Goal: Information Seeking & Learning: Understand process/instructions

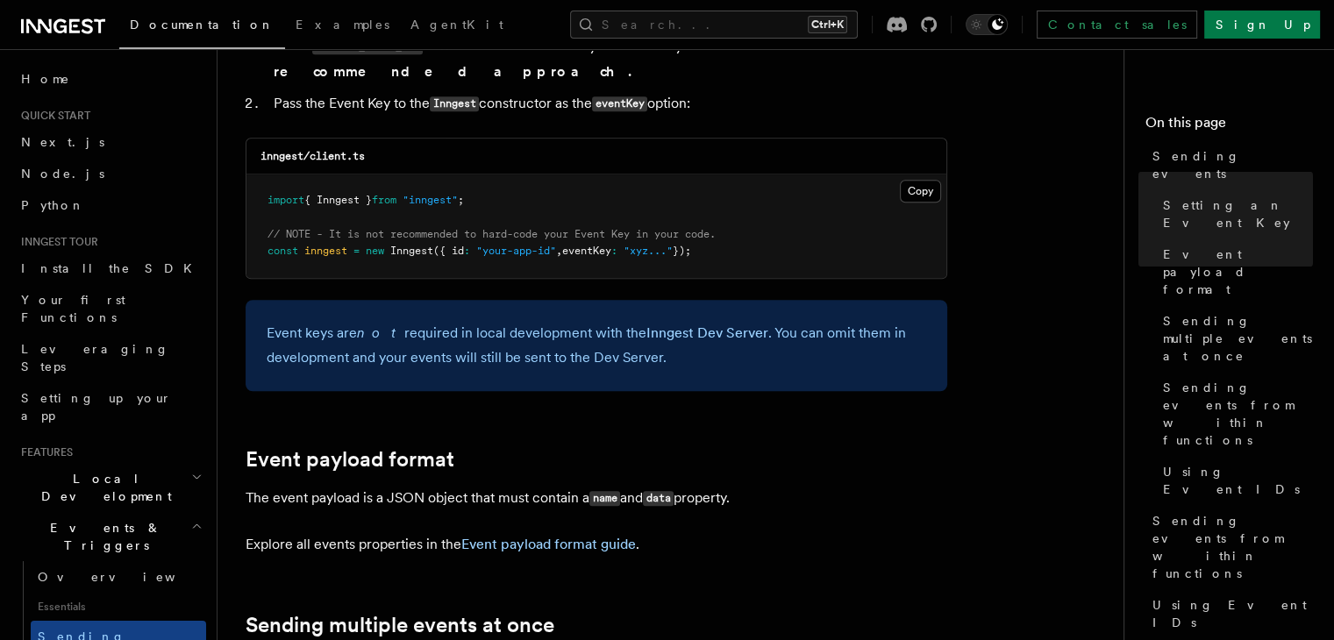
scroll to position [1535, 0]
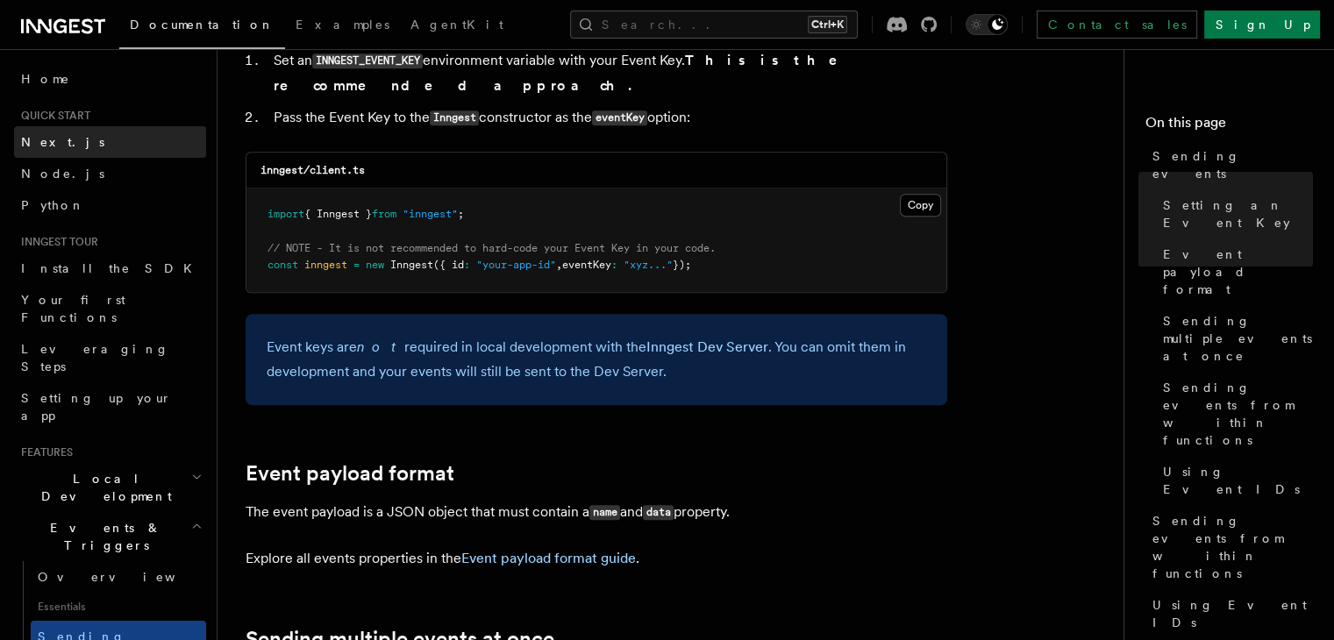
click at [62, 130] on link "Next.js" at bounding box center [110, 142] width 192 height 32
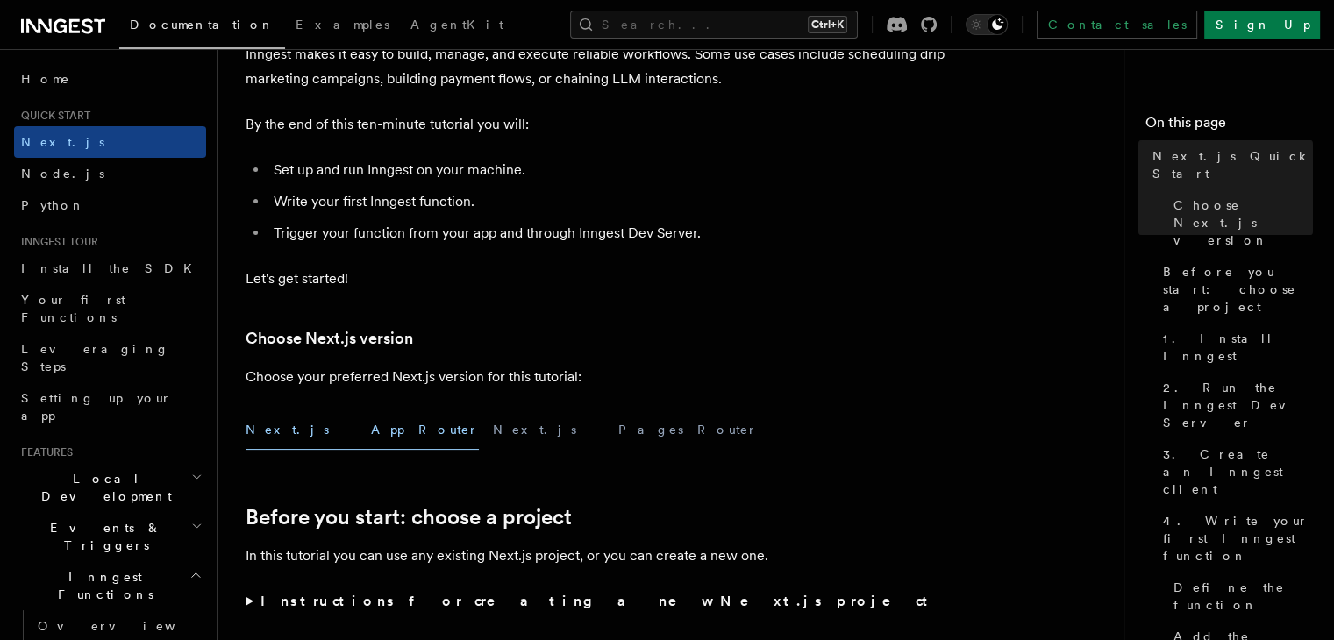
scroll to position [309, 0]
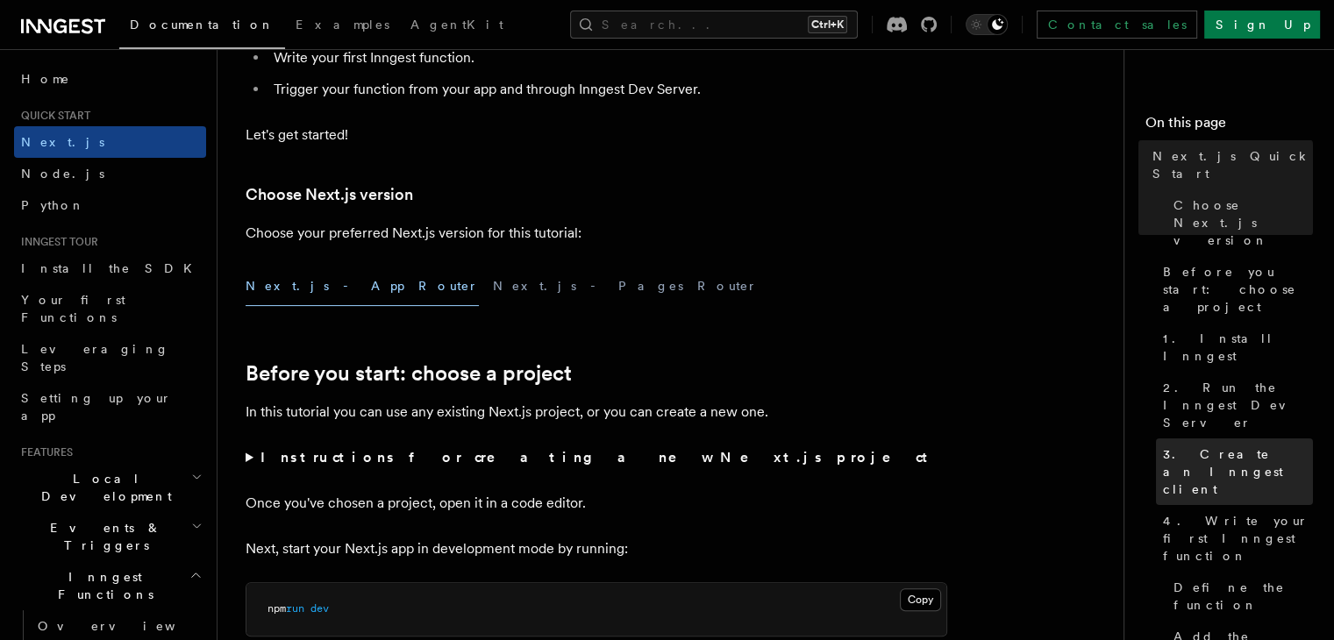
click at [1163, 445] on span "3. Create an Inngest client" at bounding box center [1238, 471] width 150 height 53
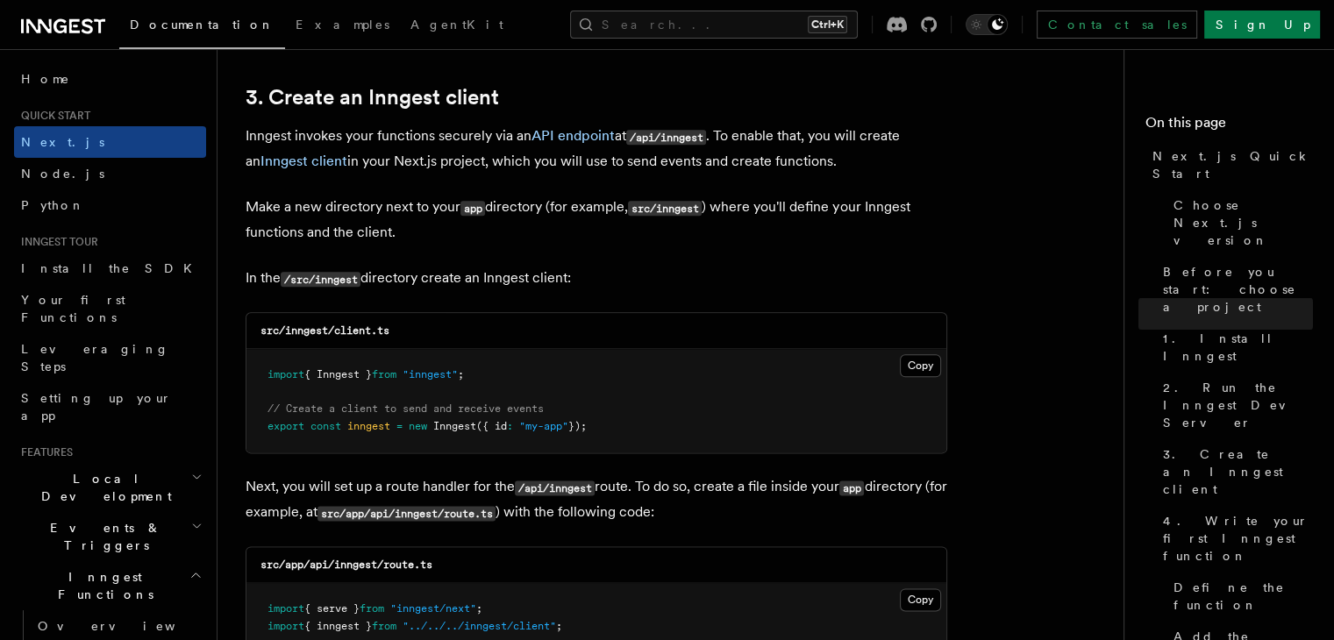
scroll to position [2085, 0]
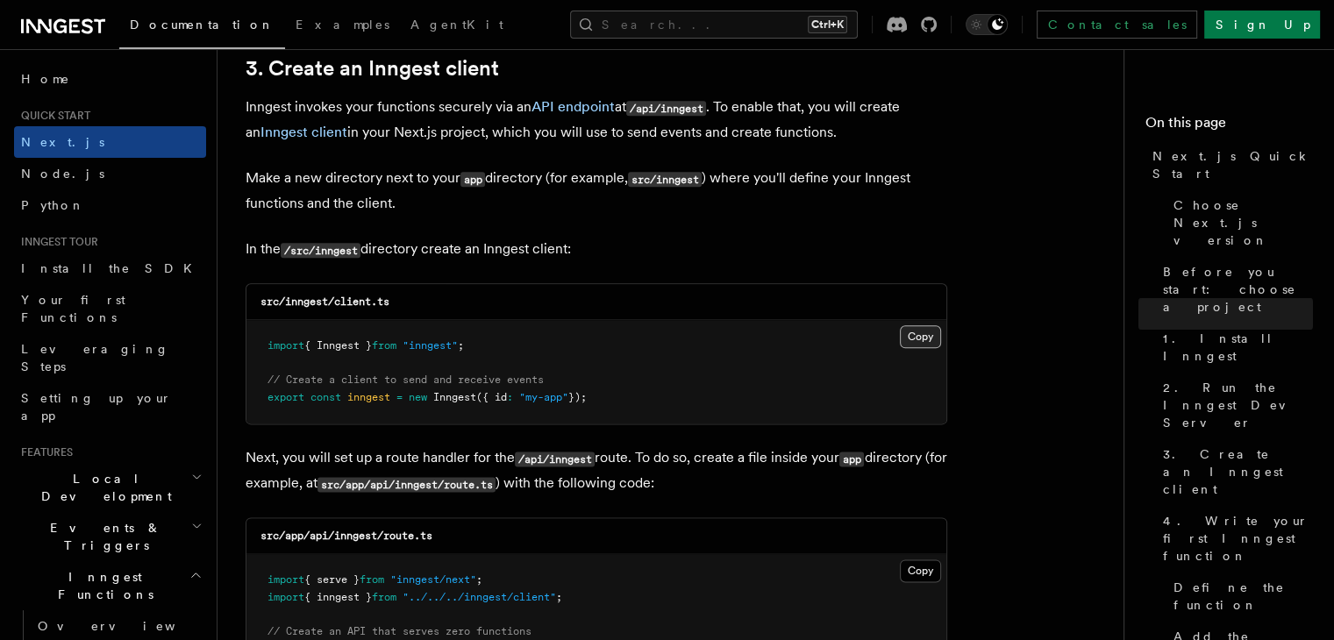
click at [922, 334] on button "Copy Copied" at bounding box center [920, 336] width 41 height 23
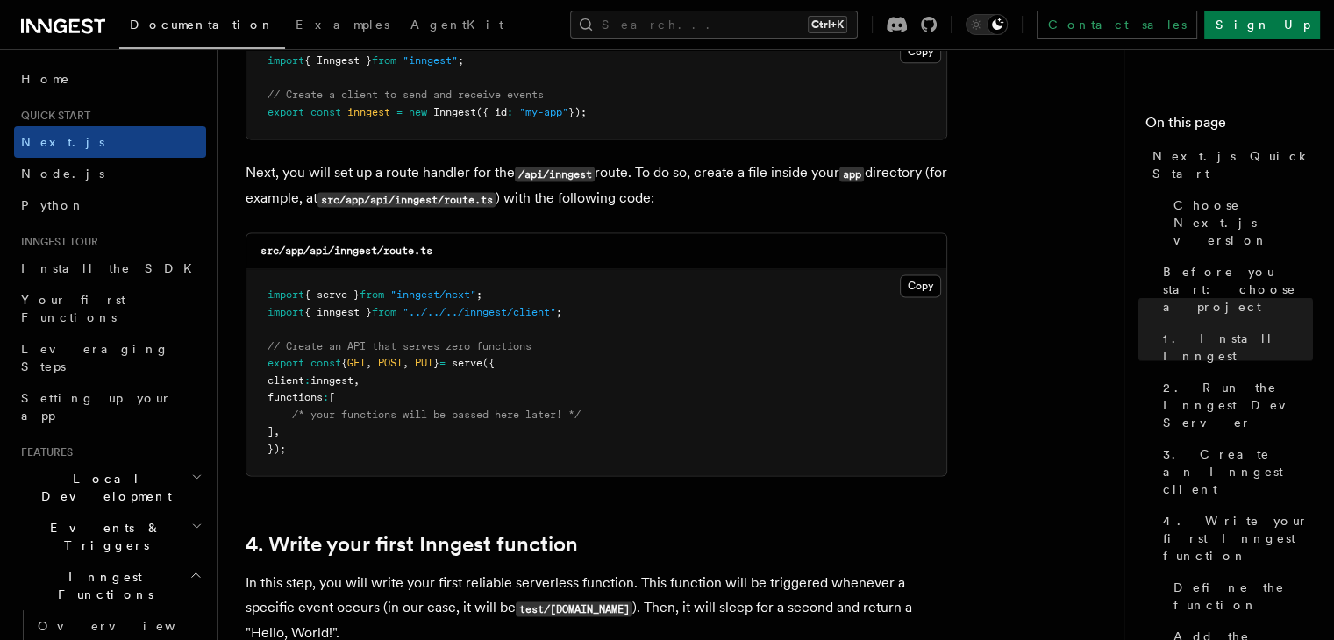
scroll to position [2373, 0]
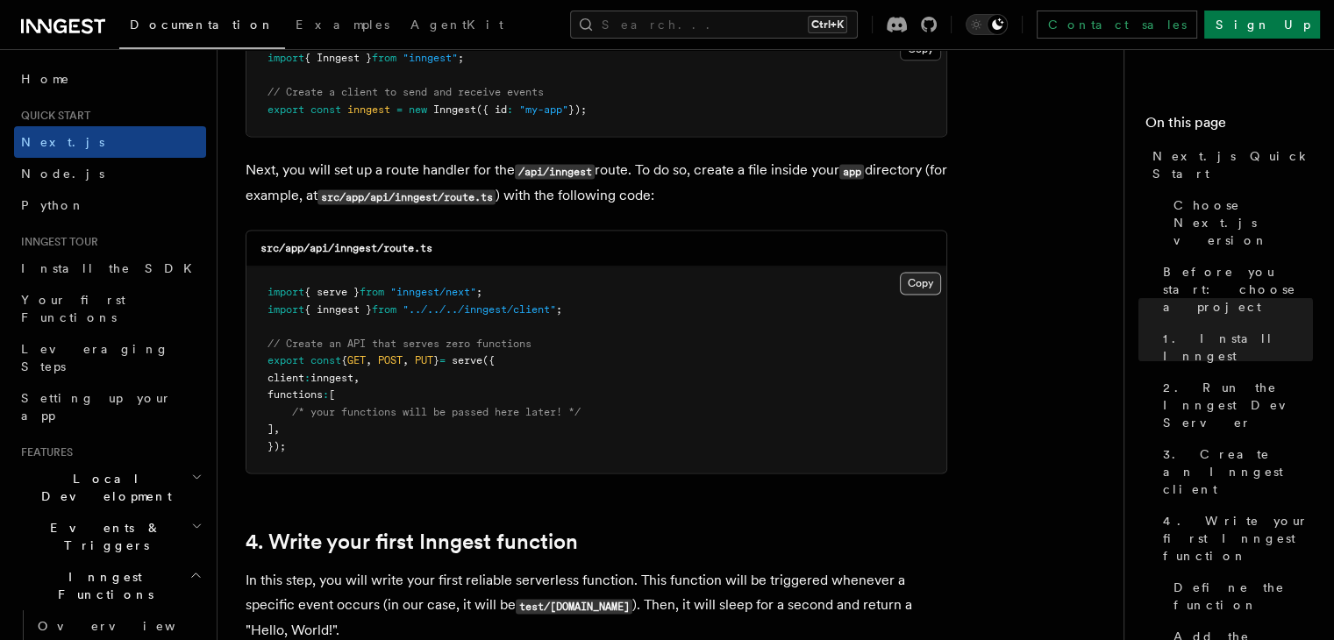
click at [912, 285] on button "Copy Copied" at bounding box center [920, 283] width 41 height 23
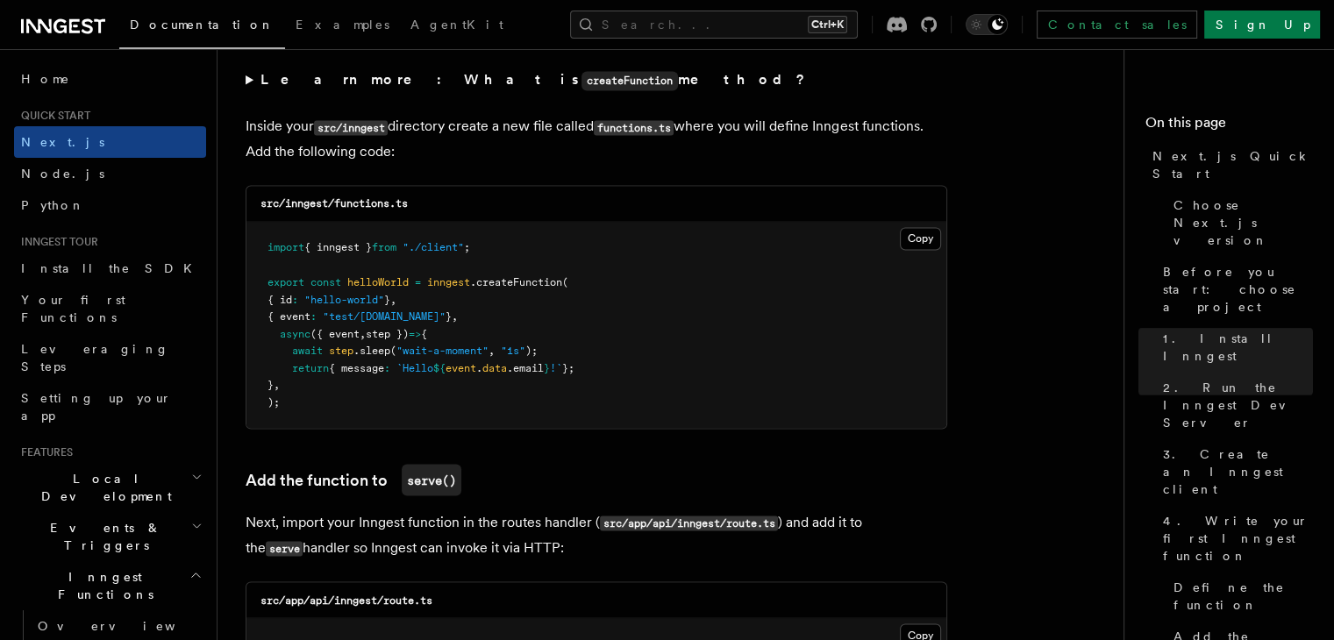
scroll to position [3073, 0]
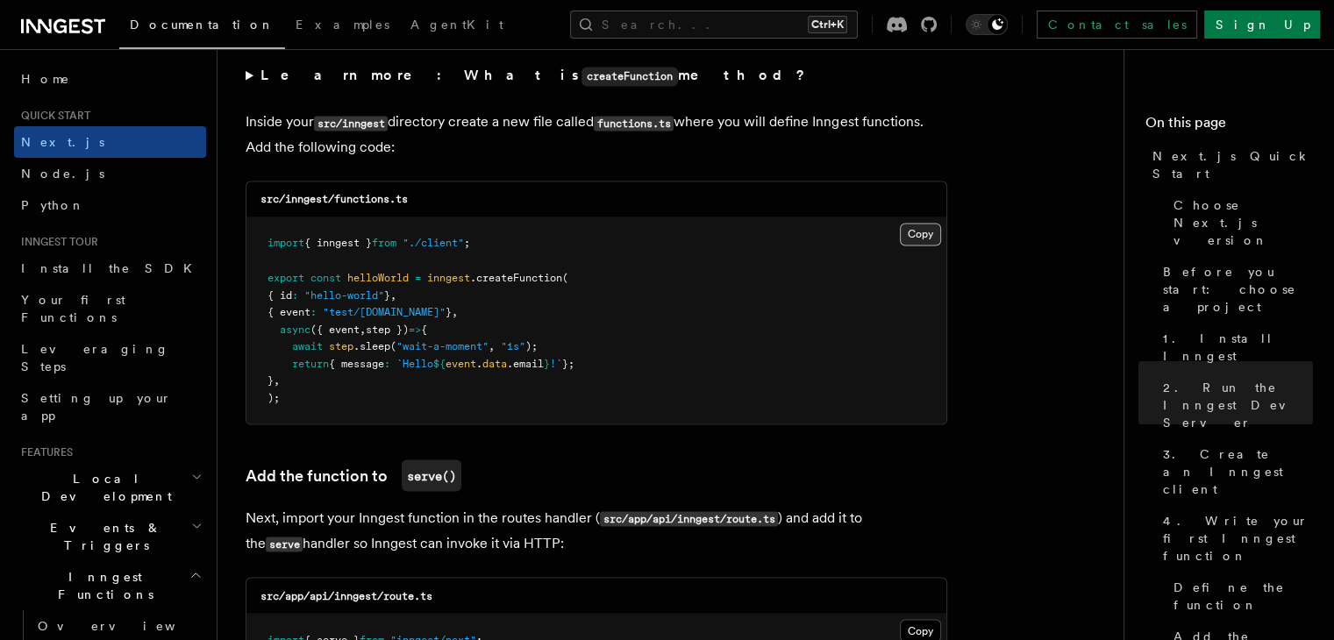
click at [920, 240] on button "Copy Copied" at bounding box center [920, 234] width 41 height 23
click at [900, 223] on button "Copy Copied" at bounding box center [920, 234] width 41 height 23
